Goal: Find specific page/section: Find specific page/section

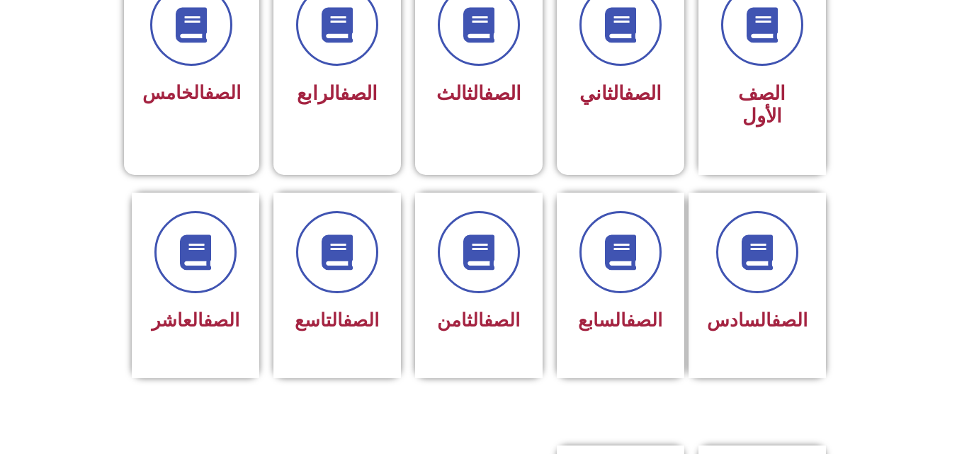
scroll to position [440, 0]
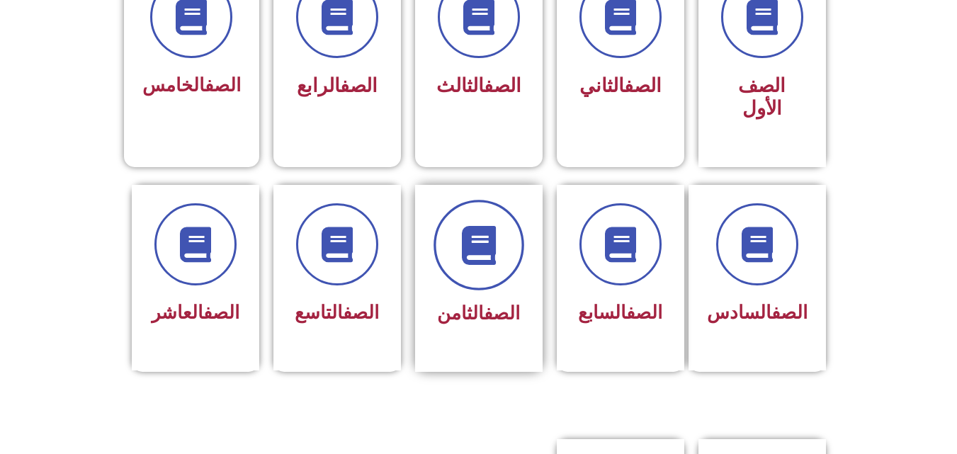
click at [489, 225] on icon at bounding box center [478, 244] width 39 height 39
click at [475, 249] on span at bounding box center [479, 245] width 91 height 91
click at [454, 272] on div "الصف الثامن" at bounding box center [478, 268] width 89 height 128
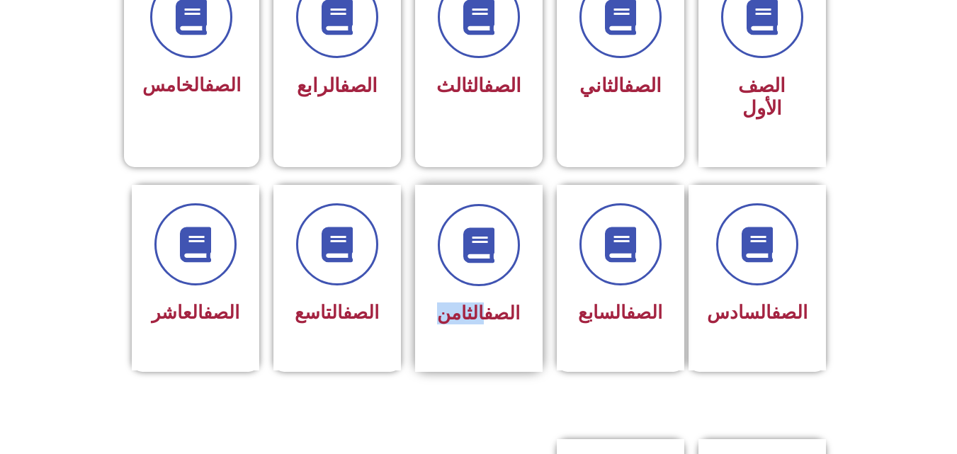
click at [454, 272] on div "الصف الثامن" at bounding box center [478, 268] width 89 height 128
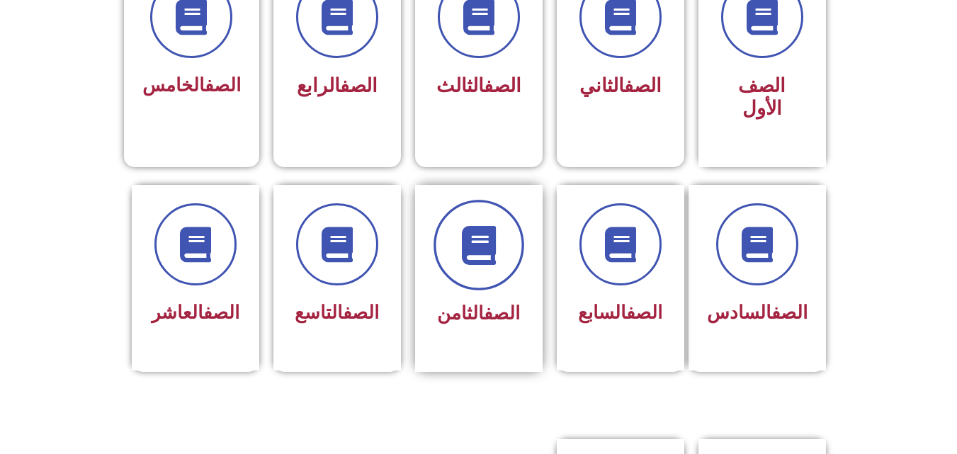
click at [488, 230] on icon at bounding box center [478, 244] width 39 height 39
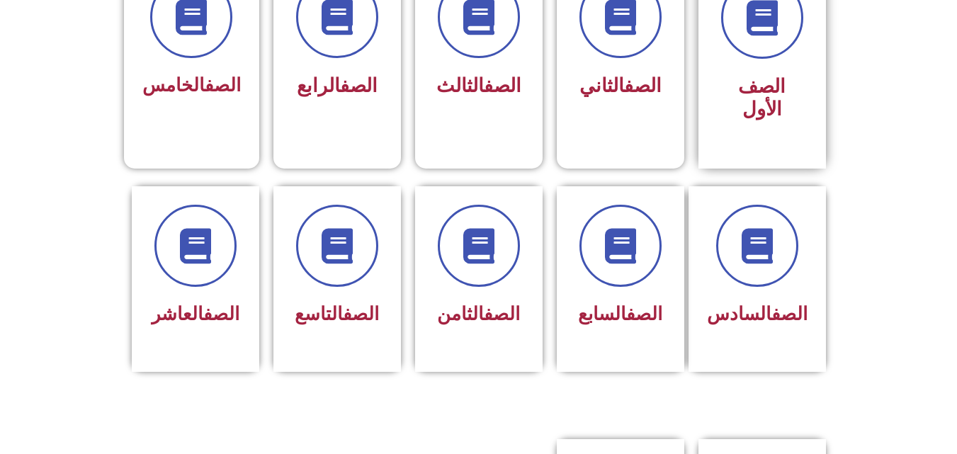
scroll to position [441, 0]
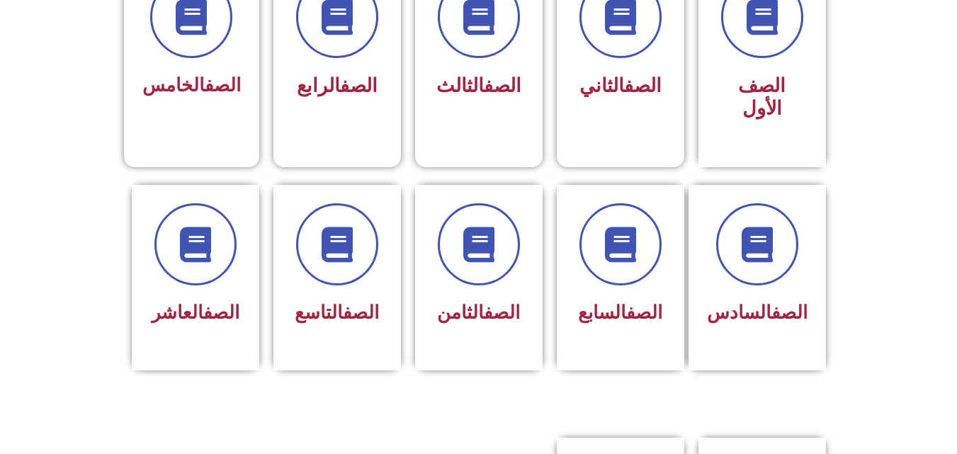
scroll to position [441, 0]
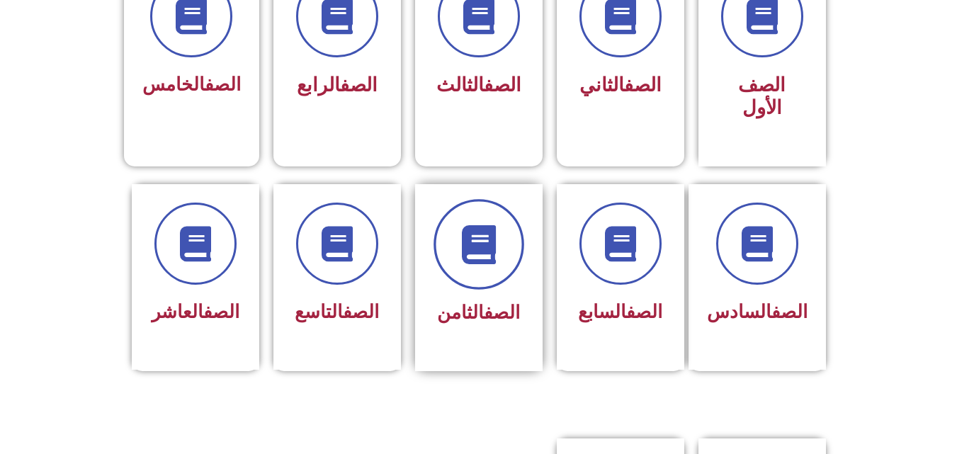
click at [486, 234] on icon at bounding box center [478, 244] width 39 height 39
click at [498, 244] on span at bounding box center [479, 244] width 91 height 91
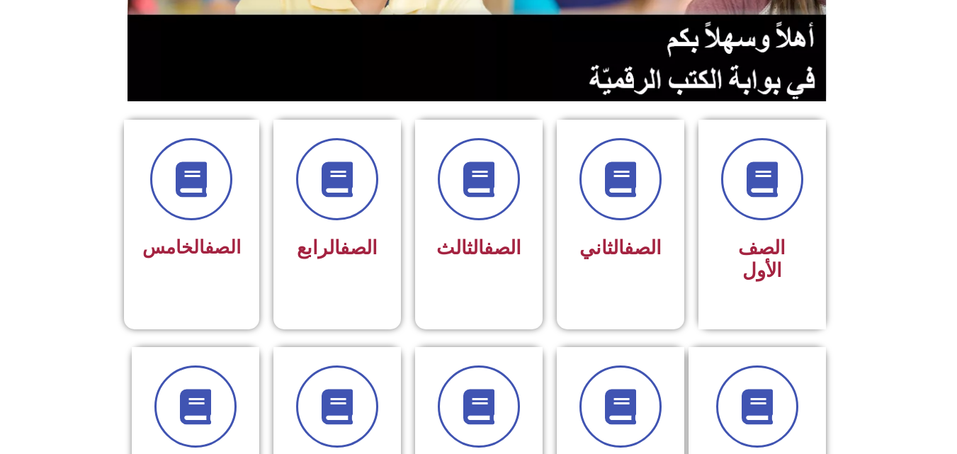
scroll to position [283, 0]
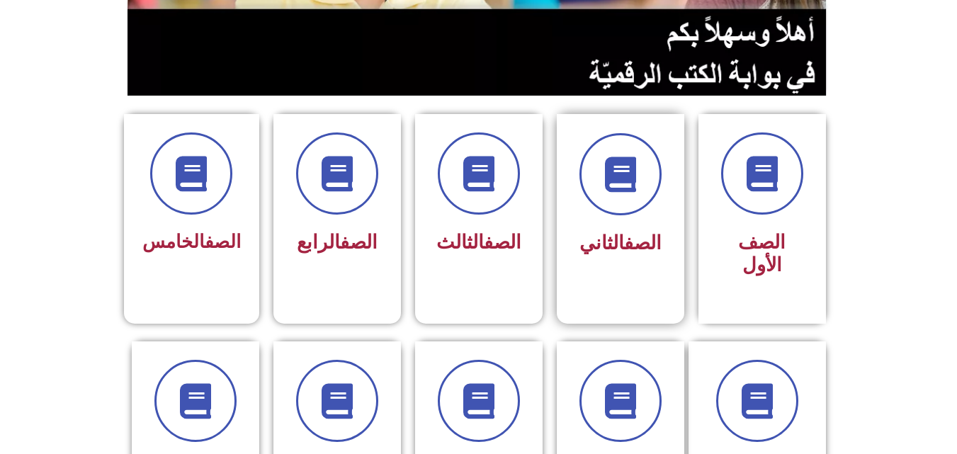
click at [654, 200] on div at bounding box center [620, 174] width 89 height 82
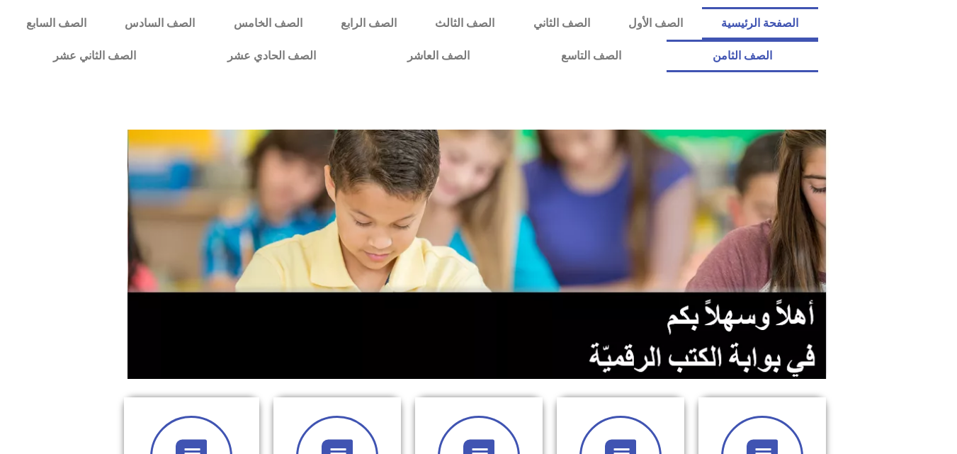
click at [667, 40] on link "الصف الثامن" at bounding box center [742, 56] width 151 height 33
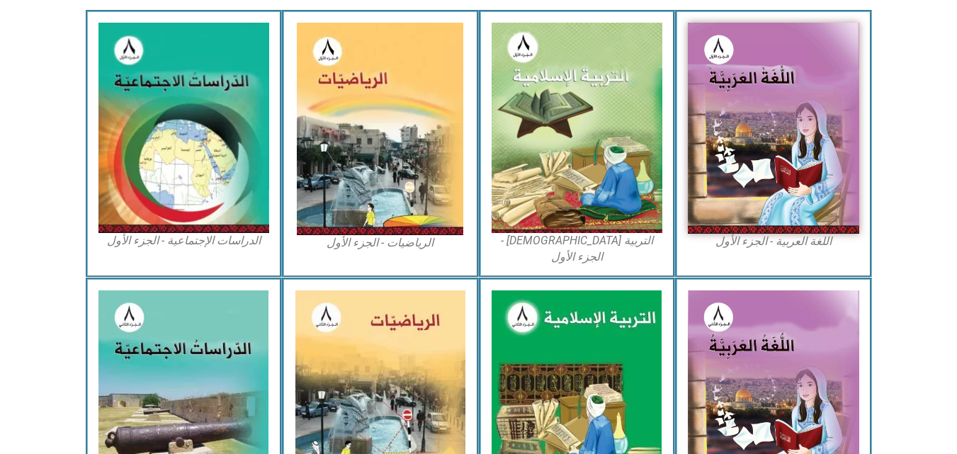
scroll to position [432, 0]
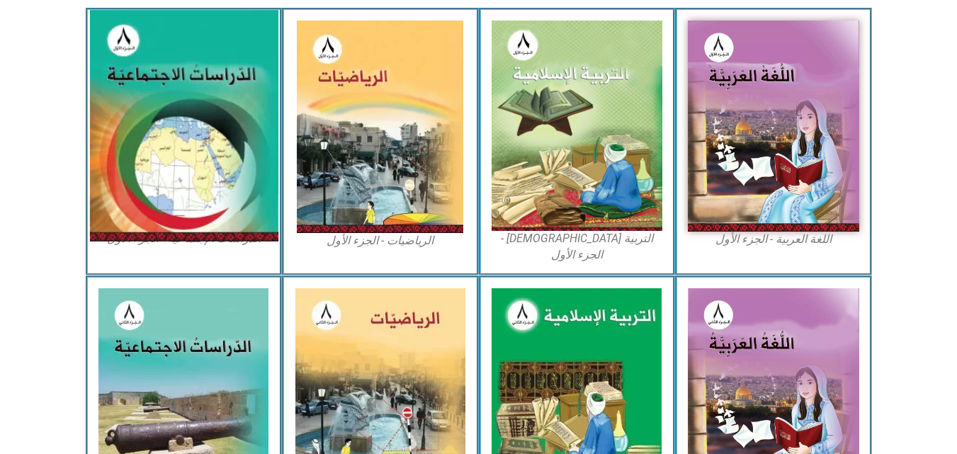
click at [235, 149] on img at bounding box center [183, 126] width 188 height 232
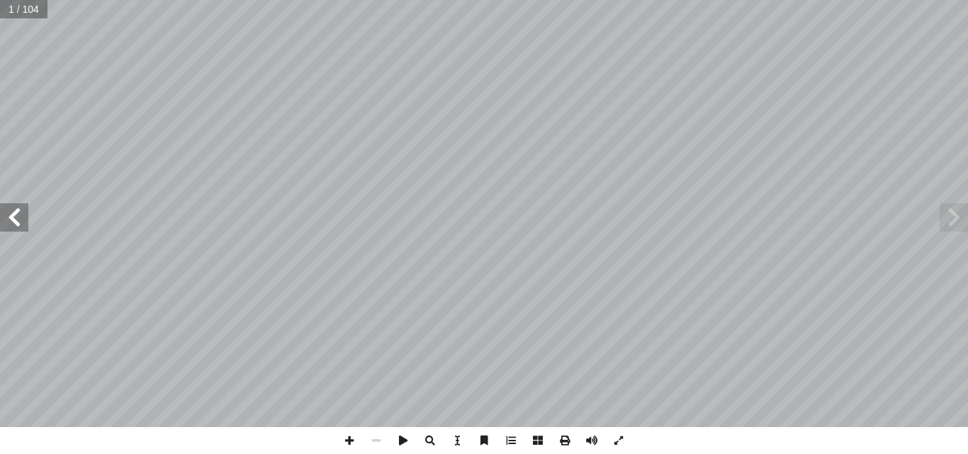
click at [16, 215] on span at bounding box center [14, 217] width 28 height 28
click at [484, 210] on div "ليف أ ا ّ فريق الت مقدمة ِ ، وزيادة ِ ه ِ مواهب ِ ، وصقل ِ الب ّ الط ِ ة ّ شخصي…" at bounding box center [484, 213] width 968 height 427
click at [21, 217] on span at bounding box center [14, 217] width 28 height 28
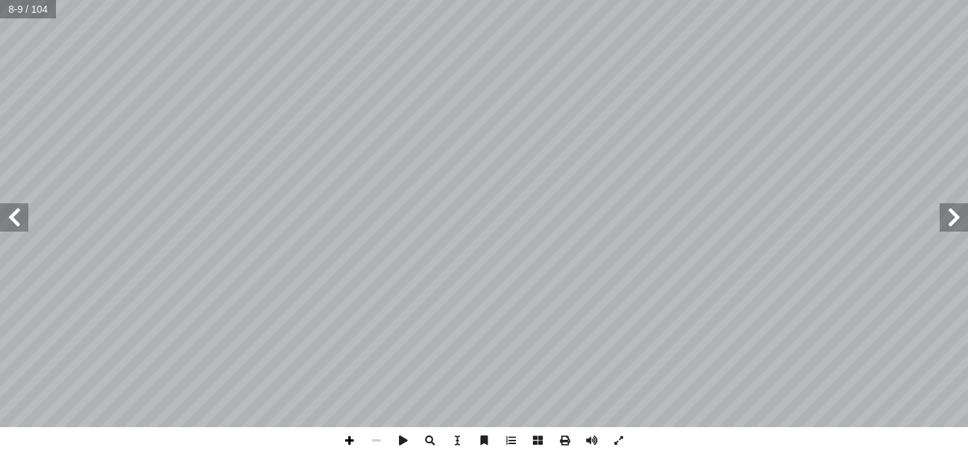
click at [346, 441] on span at bounding box center [349, 440] width 27 height 27
click at [350, 436] on span at bounding box center [349, 440] width 27 height 27
click at [16, 219] on span at bounding box center [14, 217] width 28 height 28
click at [381, 437] on span at bounding box center [376, 440] width 27 height 27
